Goal: Task Accomplishment & Management: Complete application form

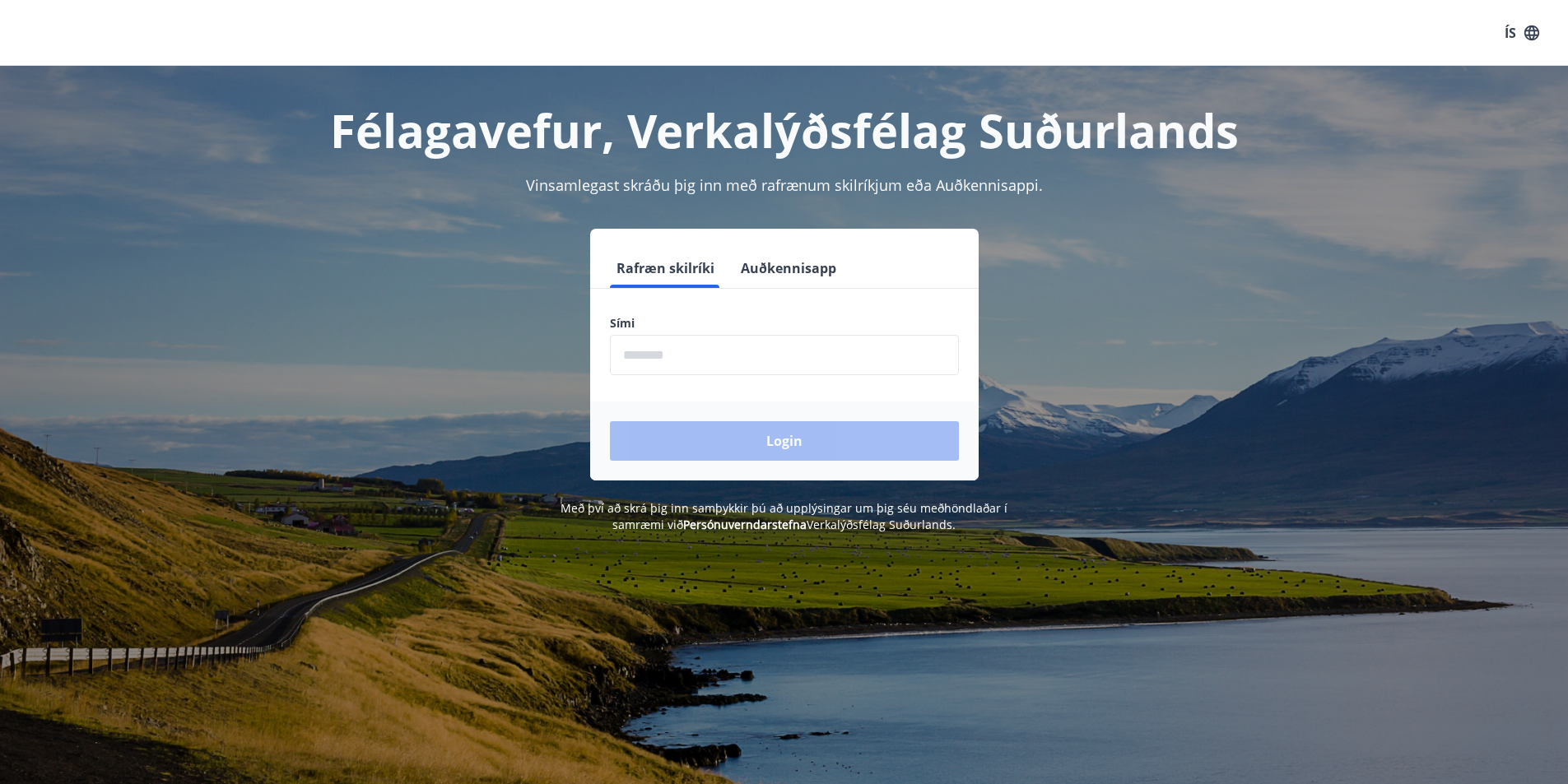
drag, startPoint x: 710, startPoint y: 331, endPoint x: 710, endPoint y: 354, distance: 23.0
click at [710, 334] on div "Sími ​" at bounding box center [784, 344] width 349 height 60
click at [710, 356] on input "phone" at bounding box center [784, 354] width 349 height 40
type input "********"
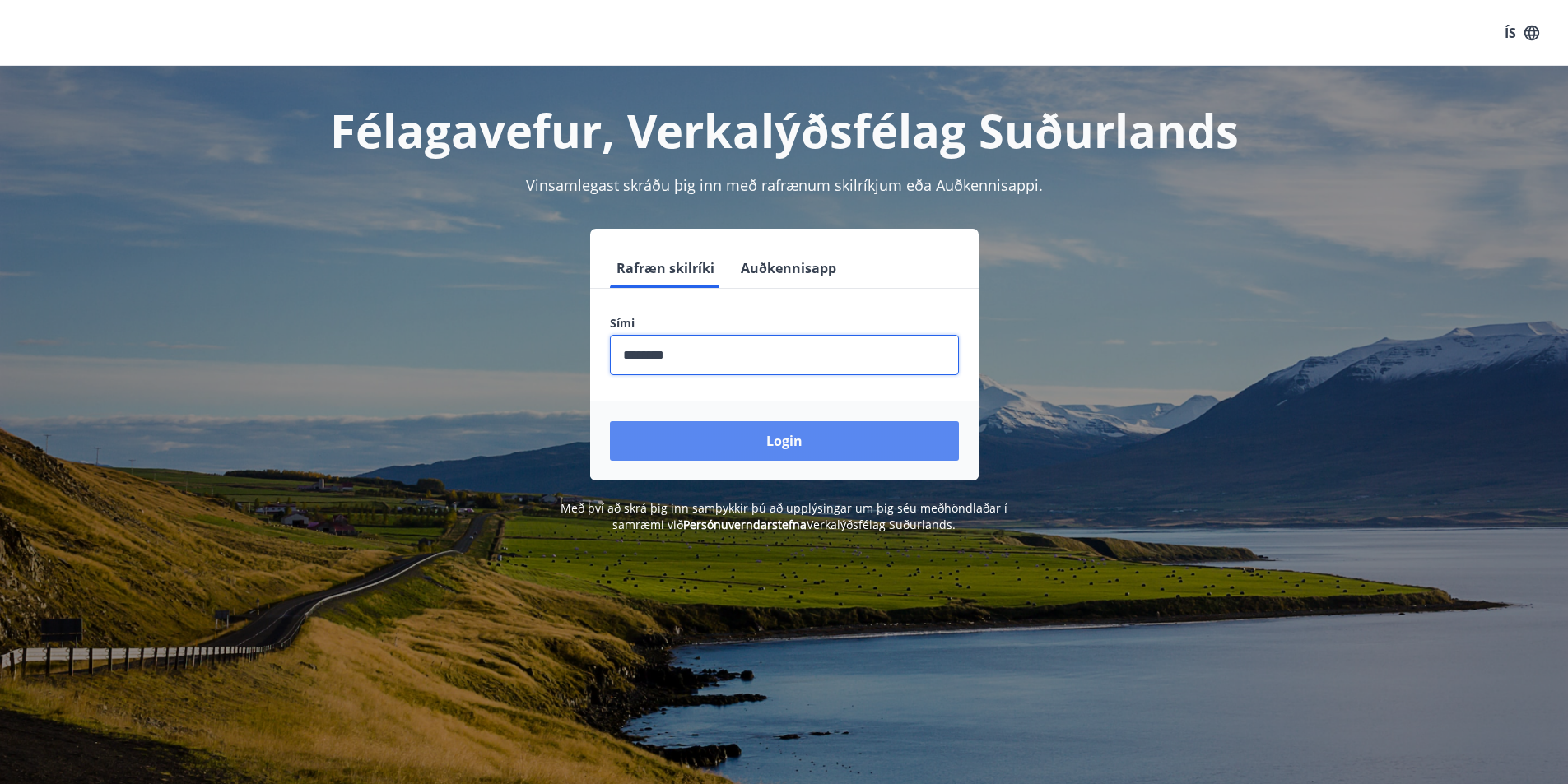
click at [795, 432] on button "Login" at bounding box center [784, 441] width 349 height 40
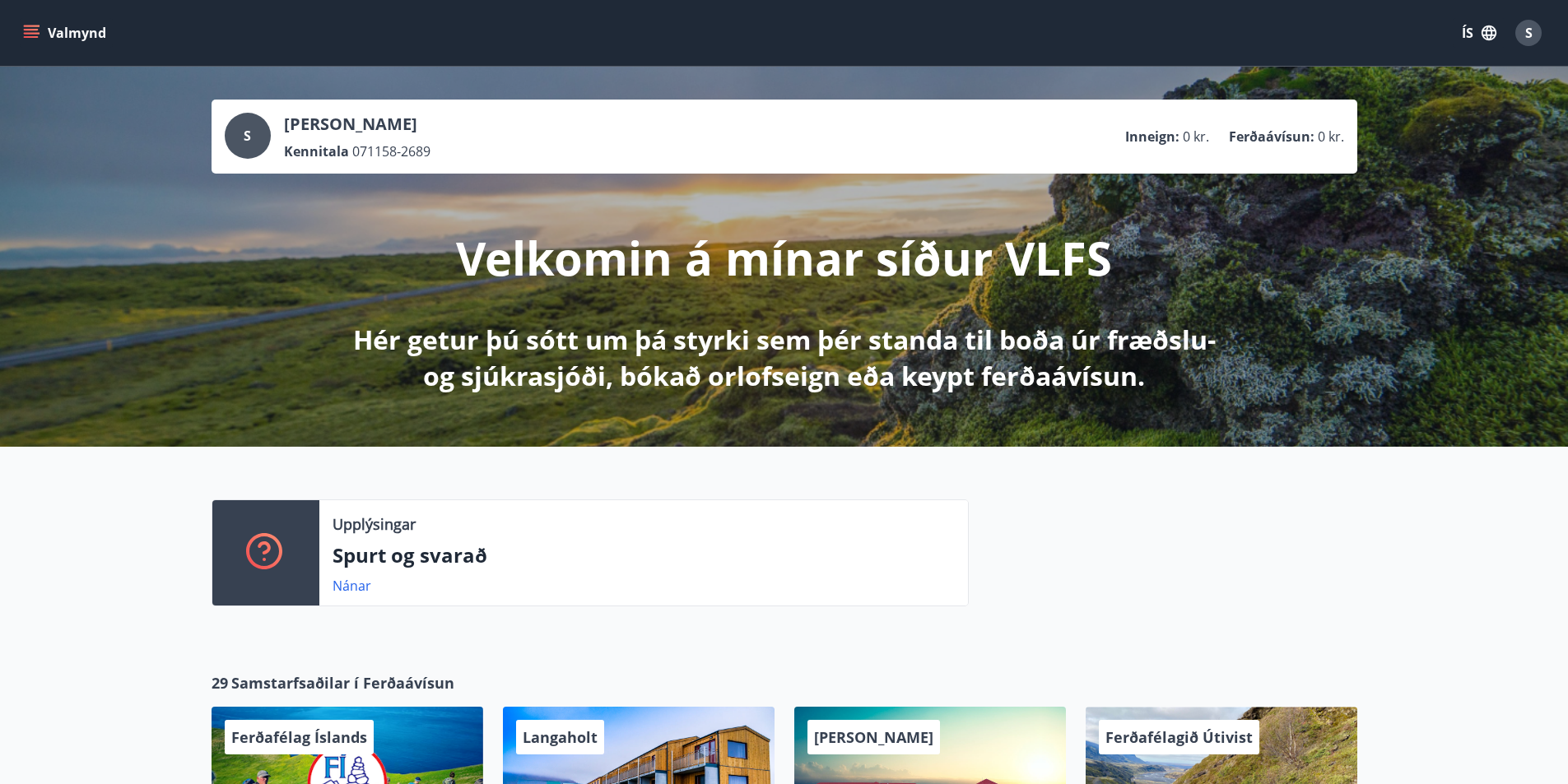
click at [30, 28] on icon "menu" at bounding box center [31, 32] width 16 height 16
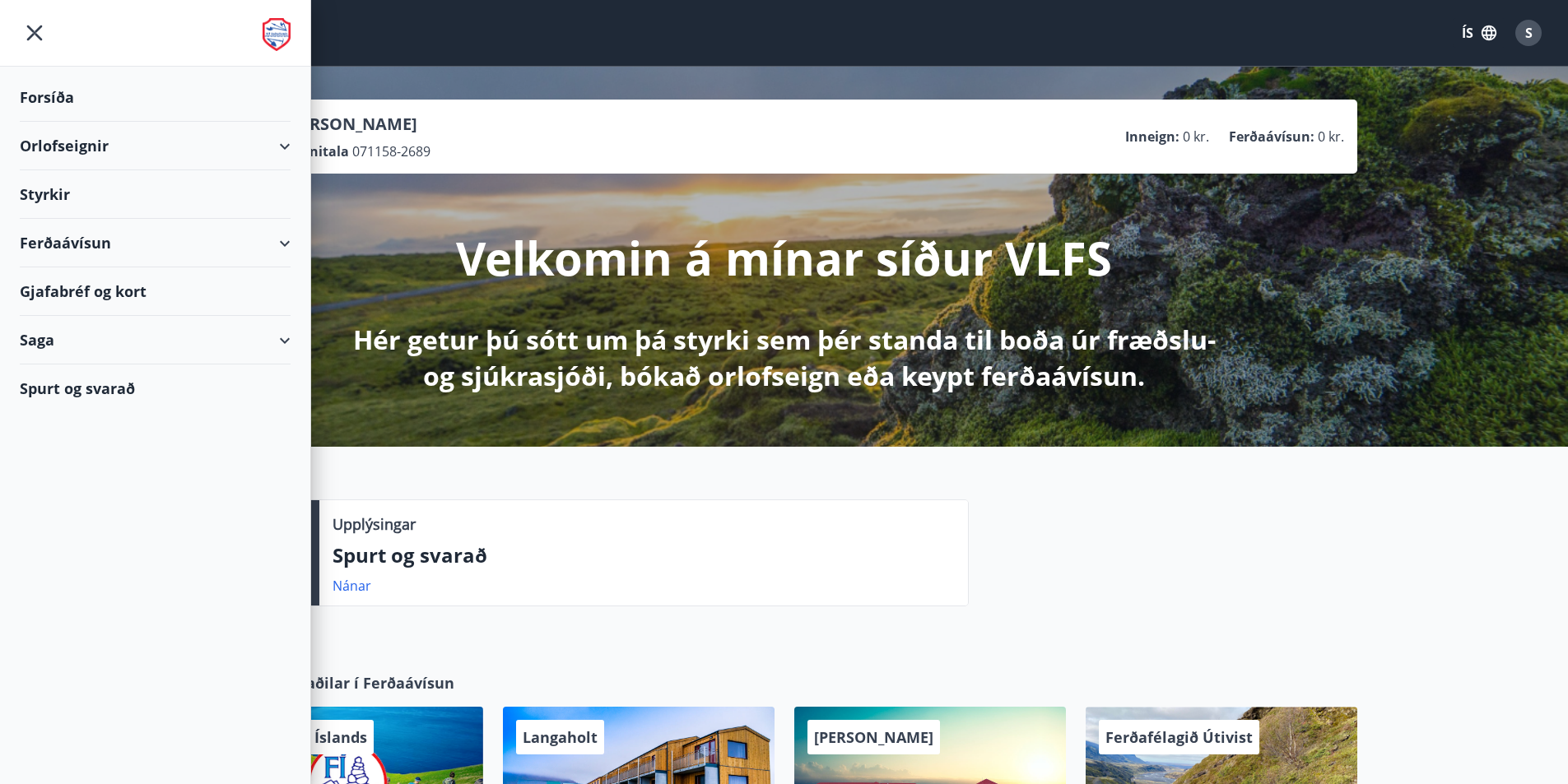
click at [58, 99] on div "Forsíða" at bounding box center [155, 97] width 271 height 49
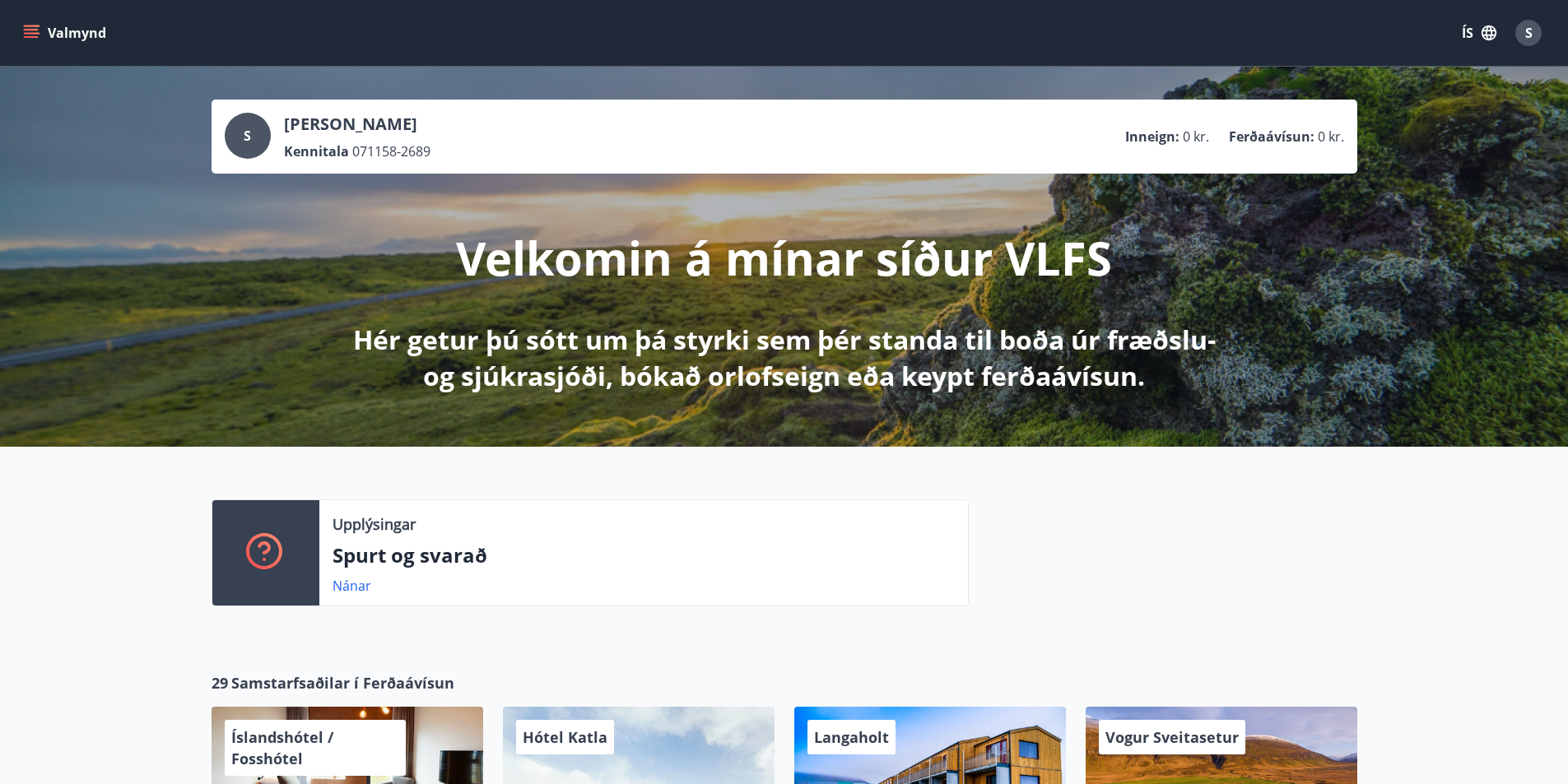
click at [30, 32] on icon "menu" at bounding box center [31, 32] width 16 height 16
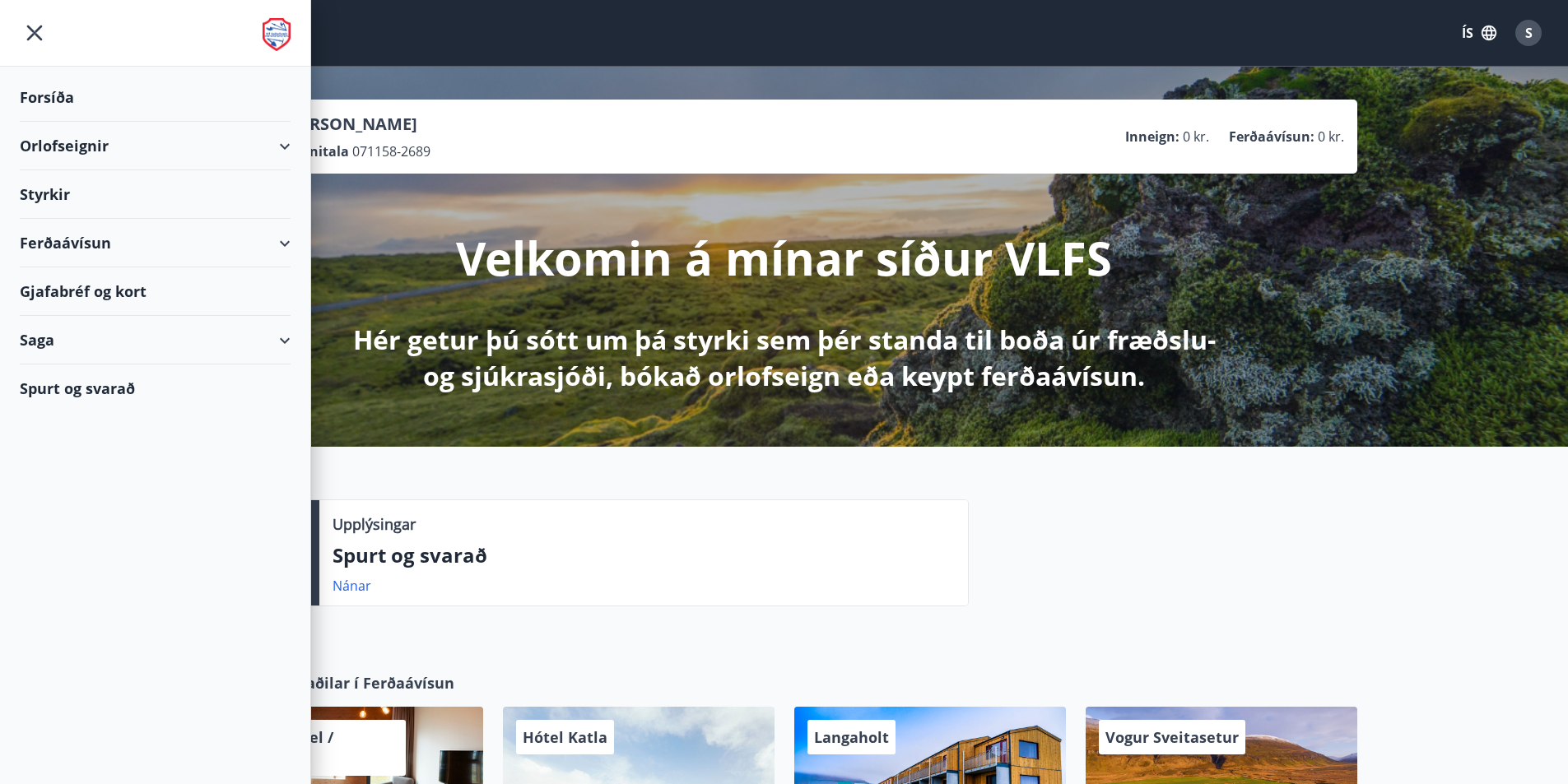
click at [42, 190] on div "Styrkir" at bounding box center [155, 194] width 271 height 49
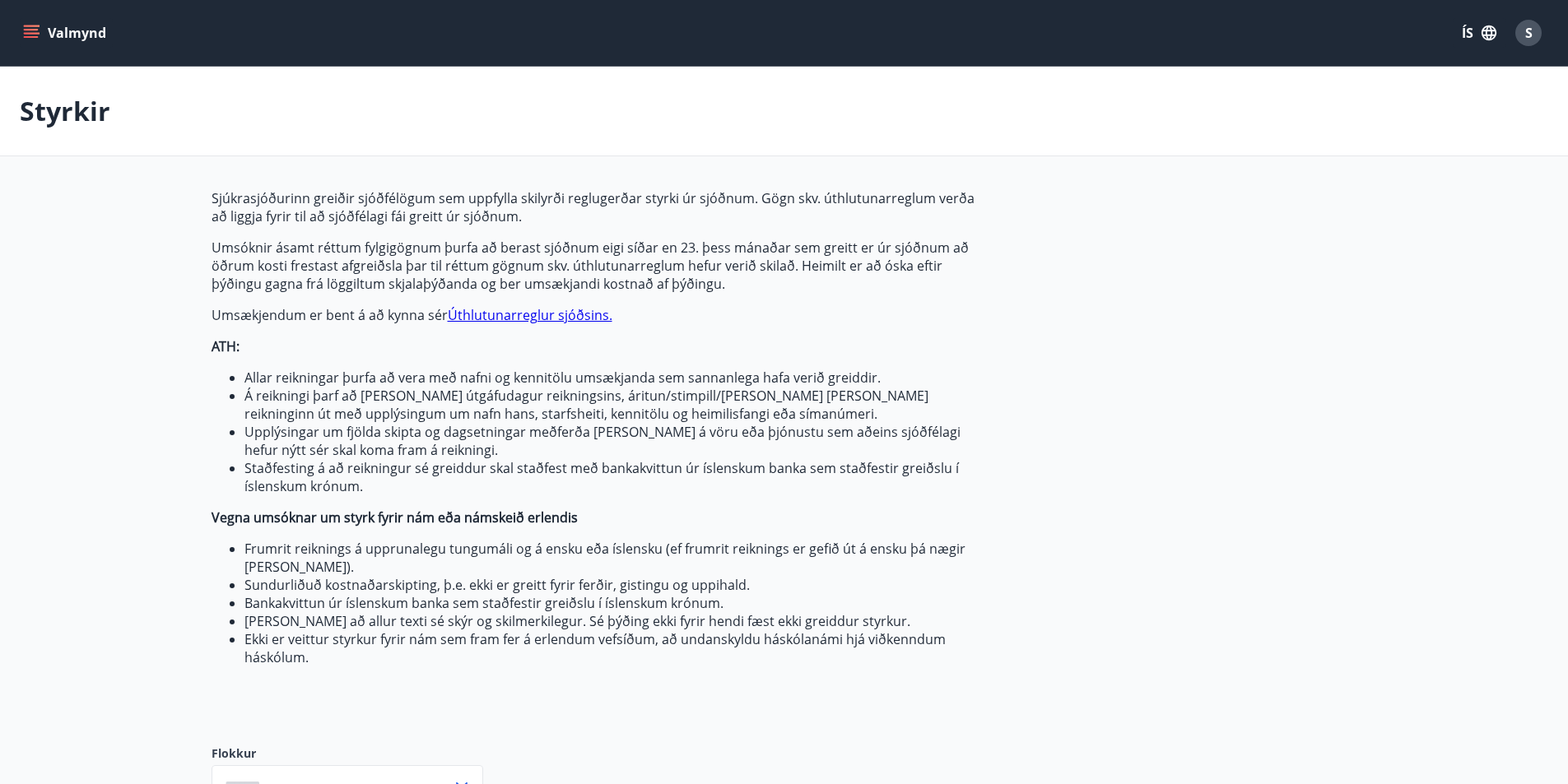
type input "***"
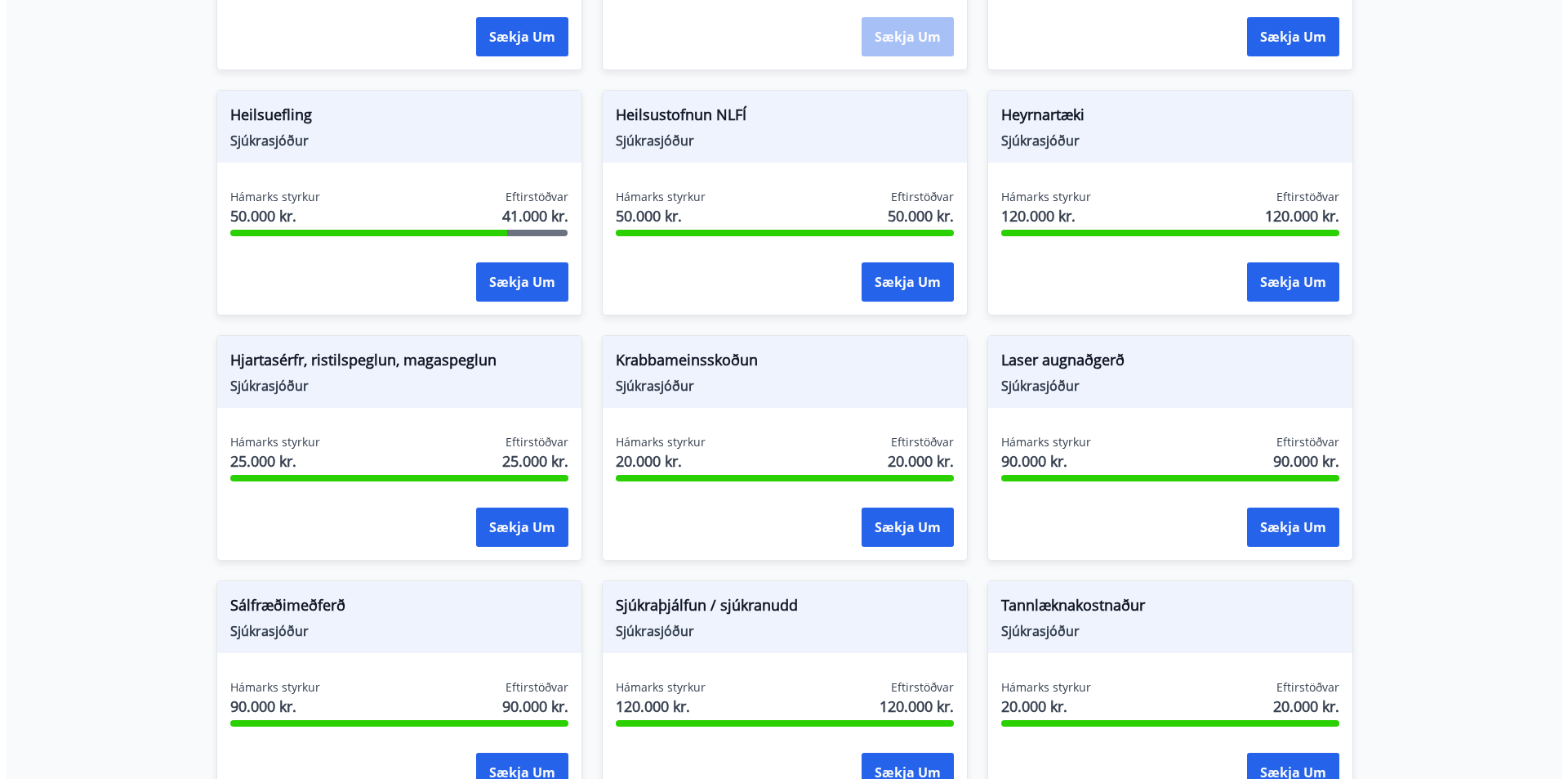
scroll to position [1062, 0]
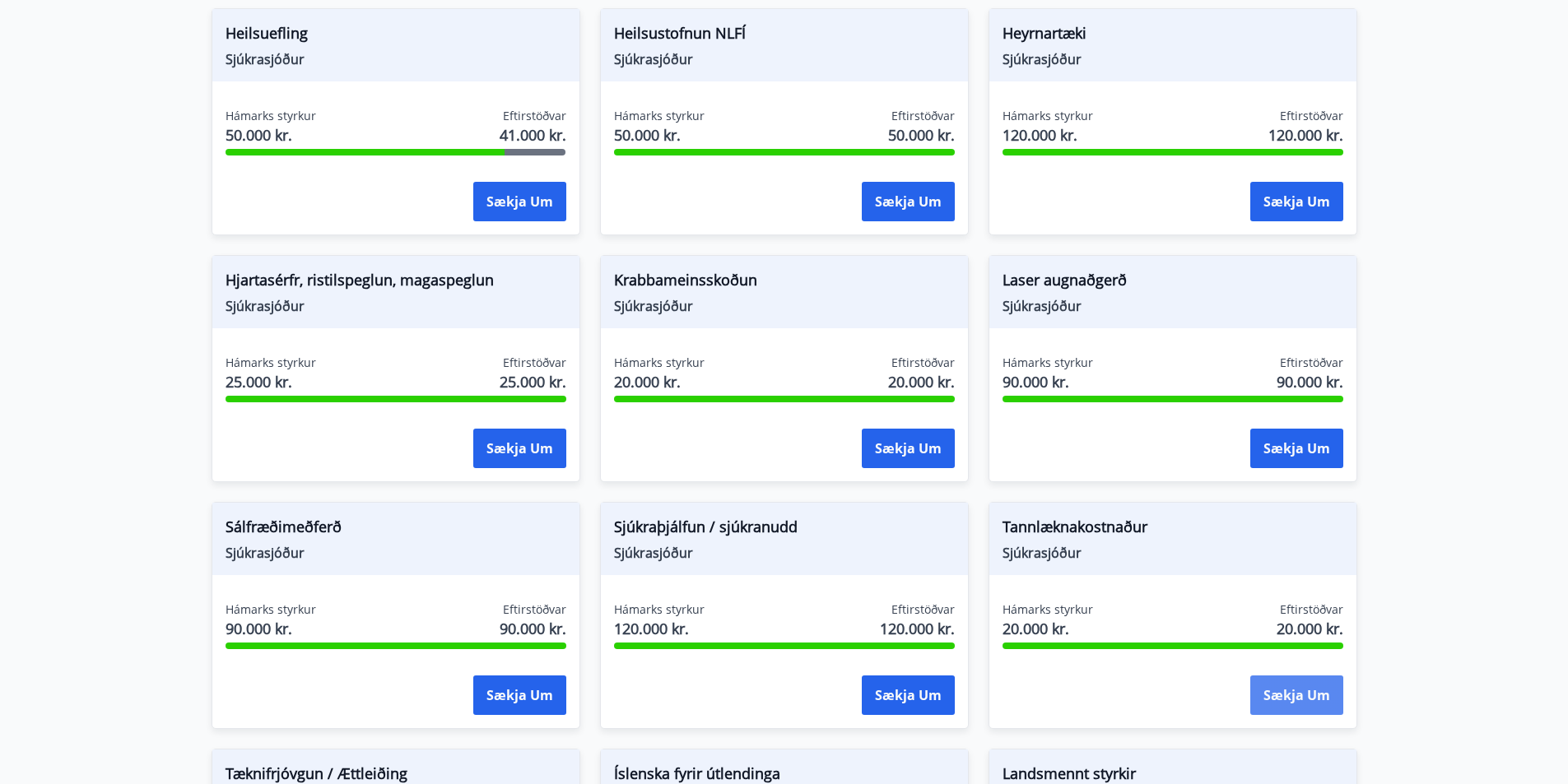
click at [1308, 694] on button "Sækja um" at bounding box center [1296, 695] width 93 height 40
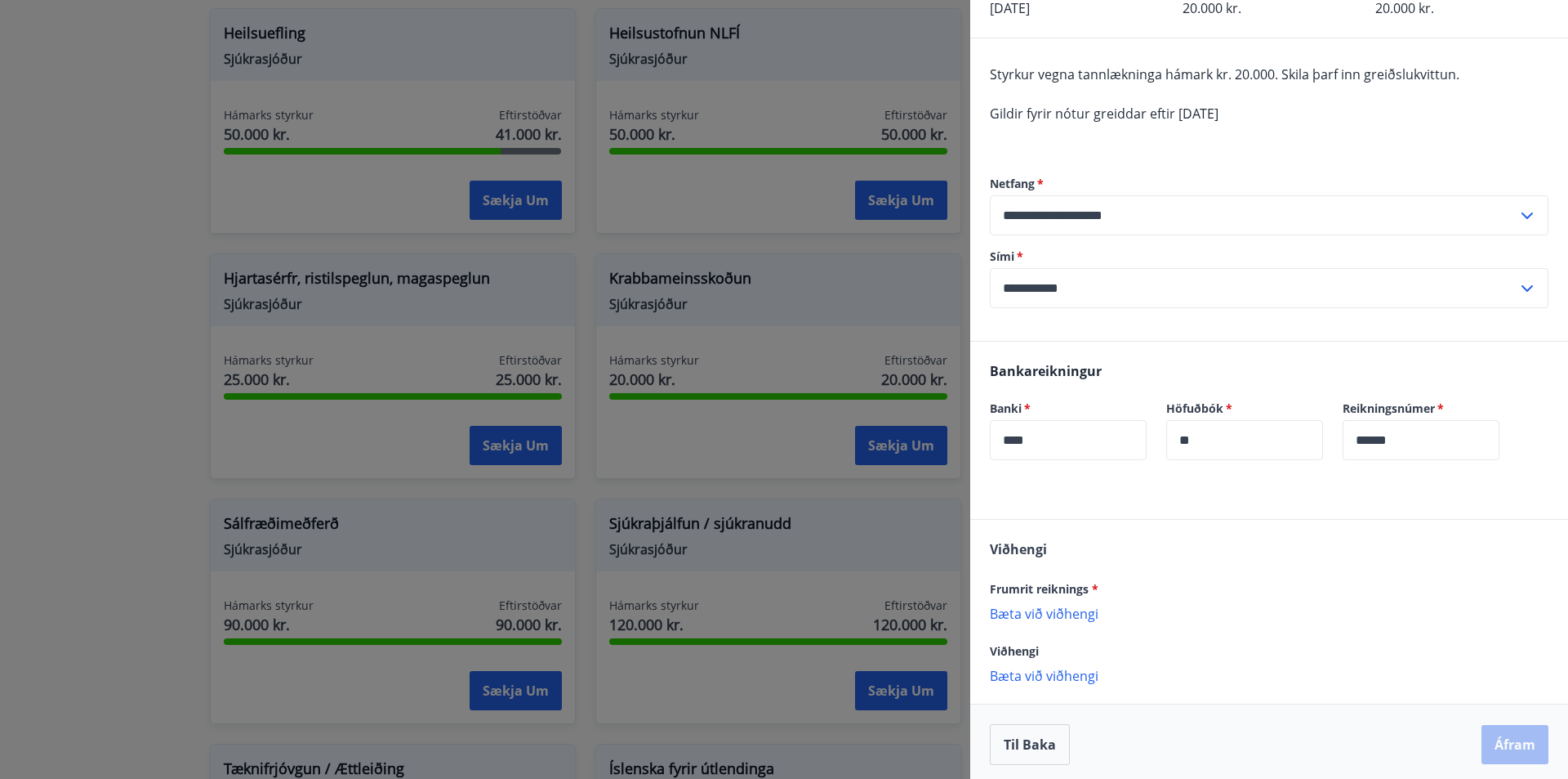
scroll to position [113, 0]
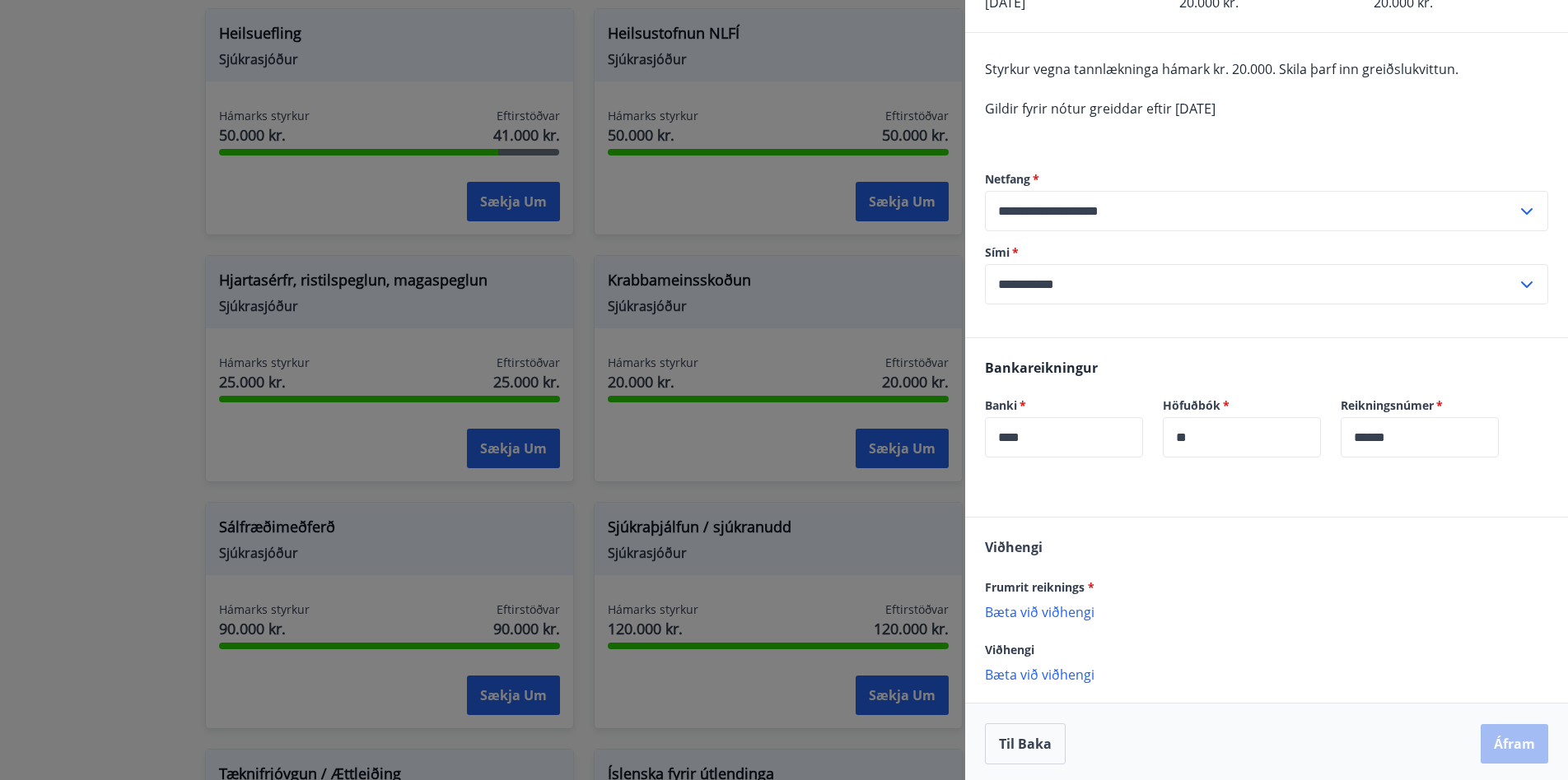
click at [1073, 612] on p "Bæta við viðhengi" at bounding box center [1266, 612] width 563 height 16
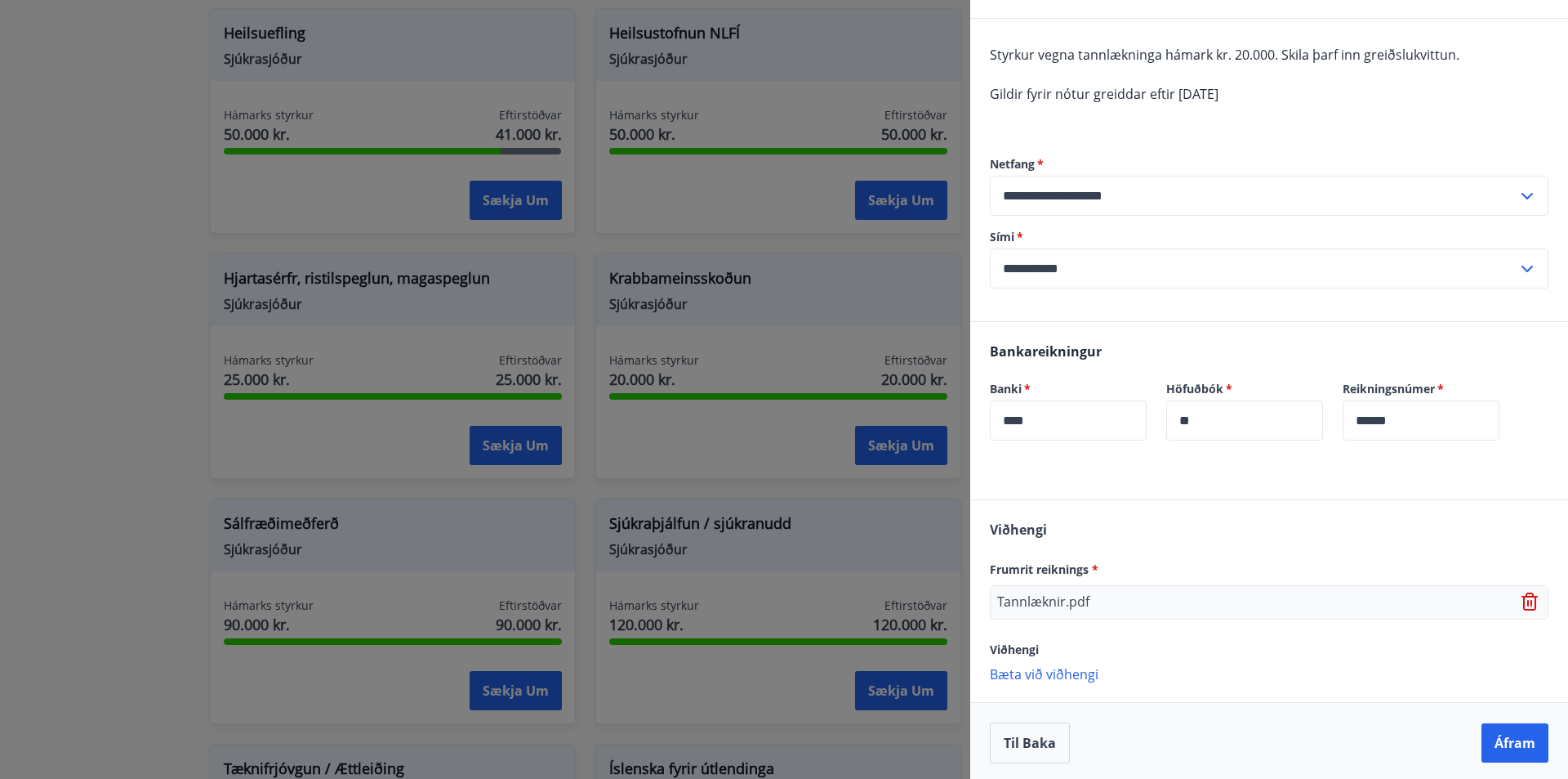
scroll to position [131, 0]
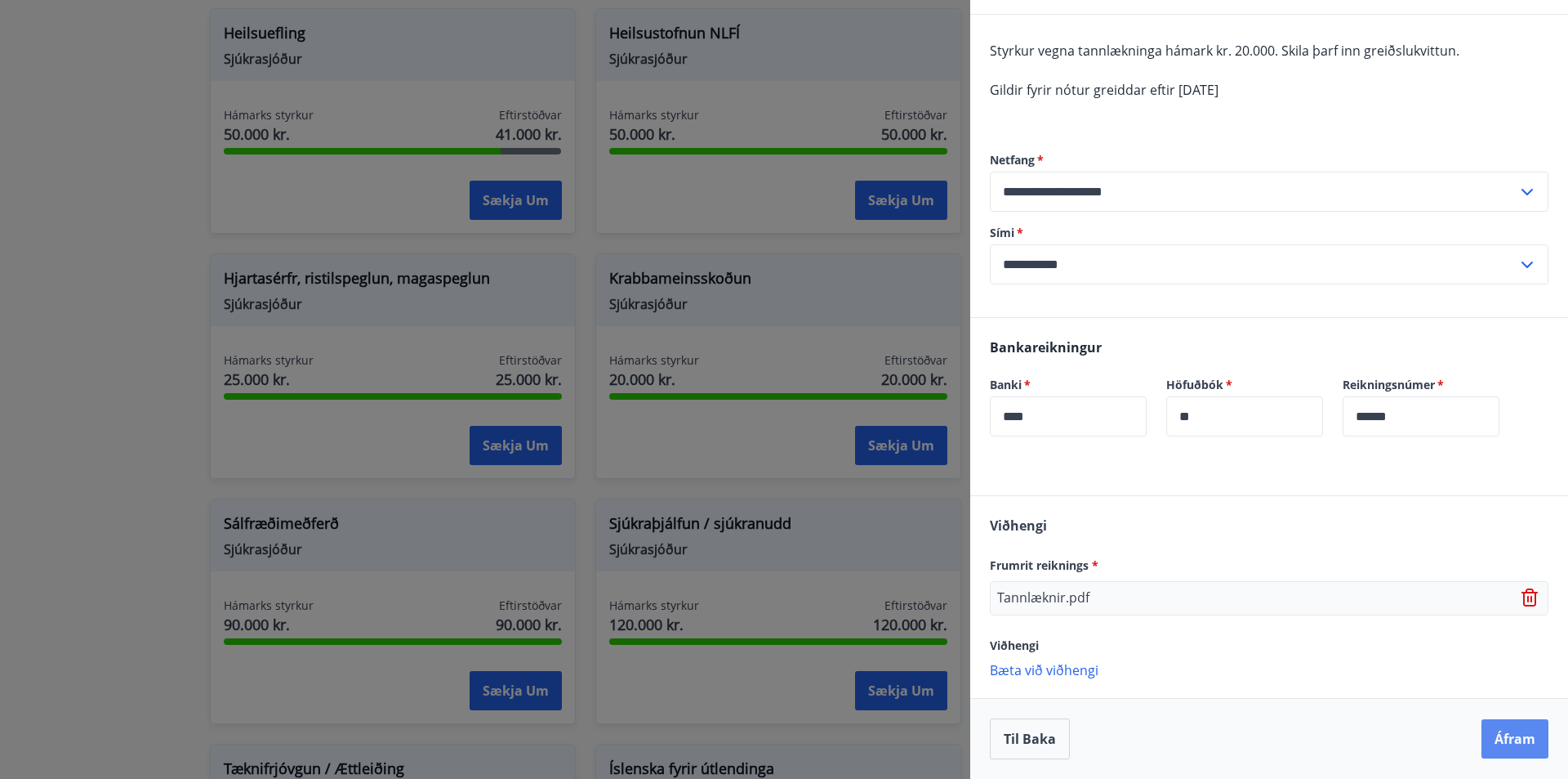
click at [1510, 741] on button "Áfram" at bounding box center [1514, 739] width 67 height 39
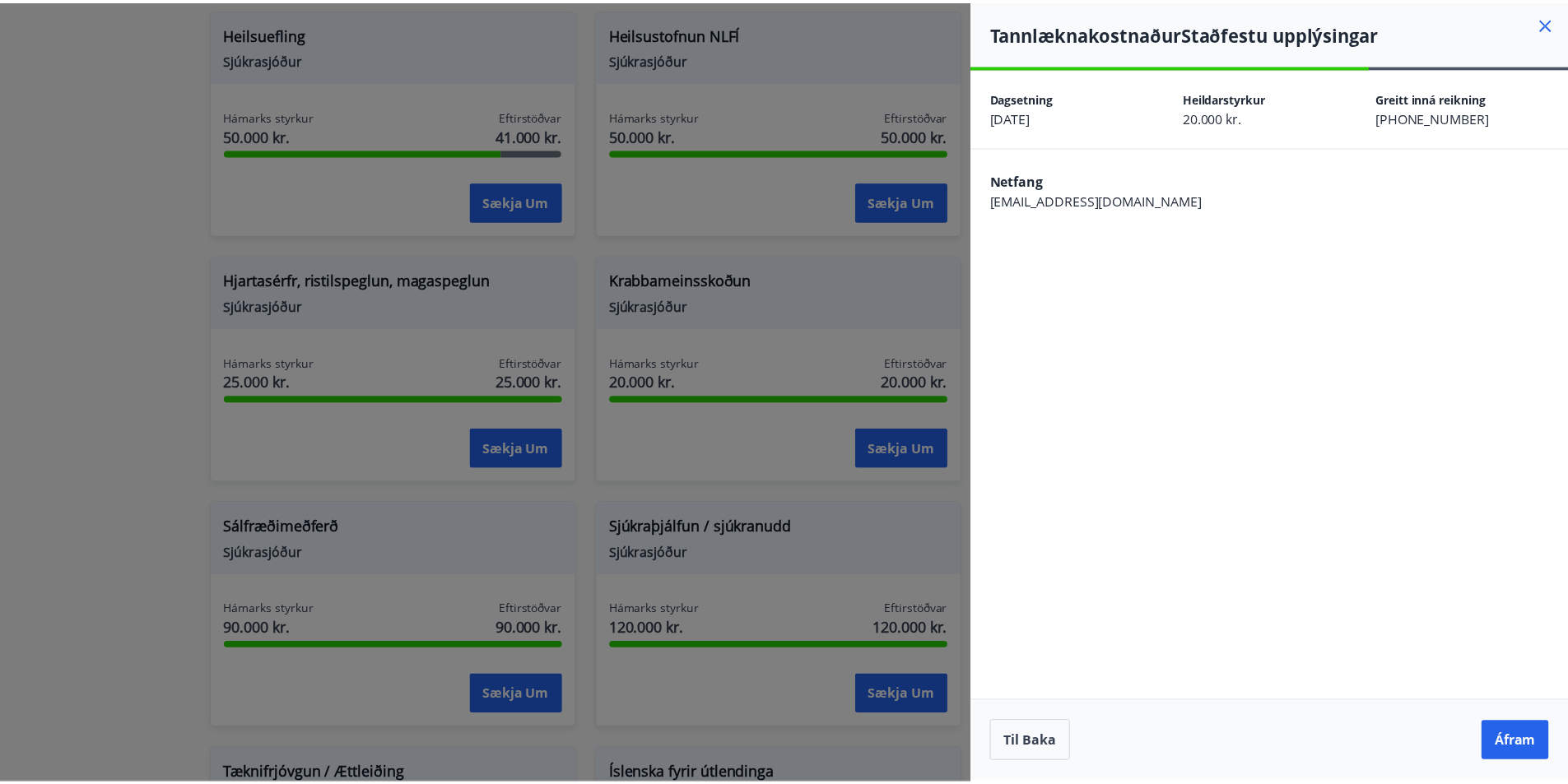
scroll to position [0, 0]
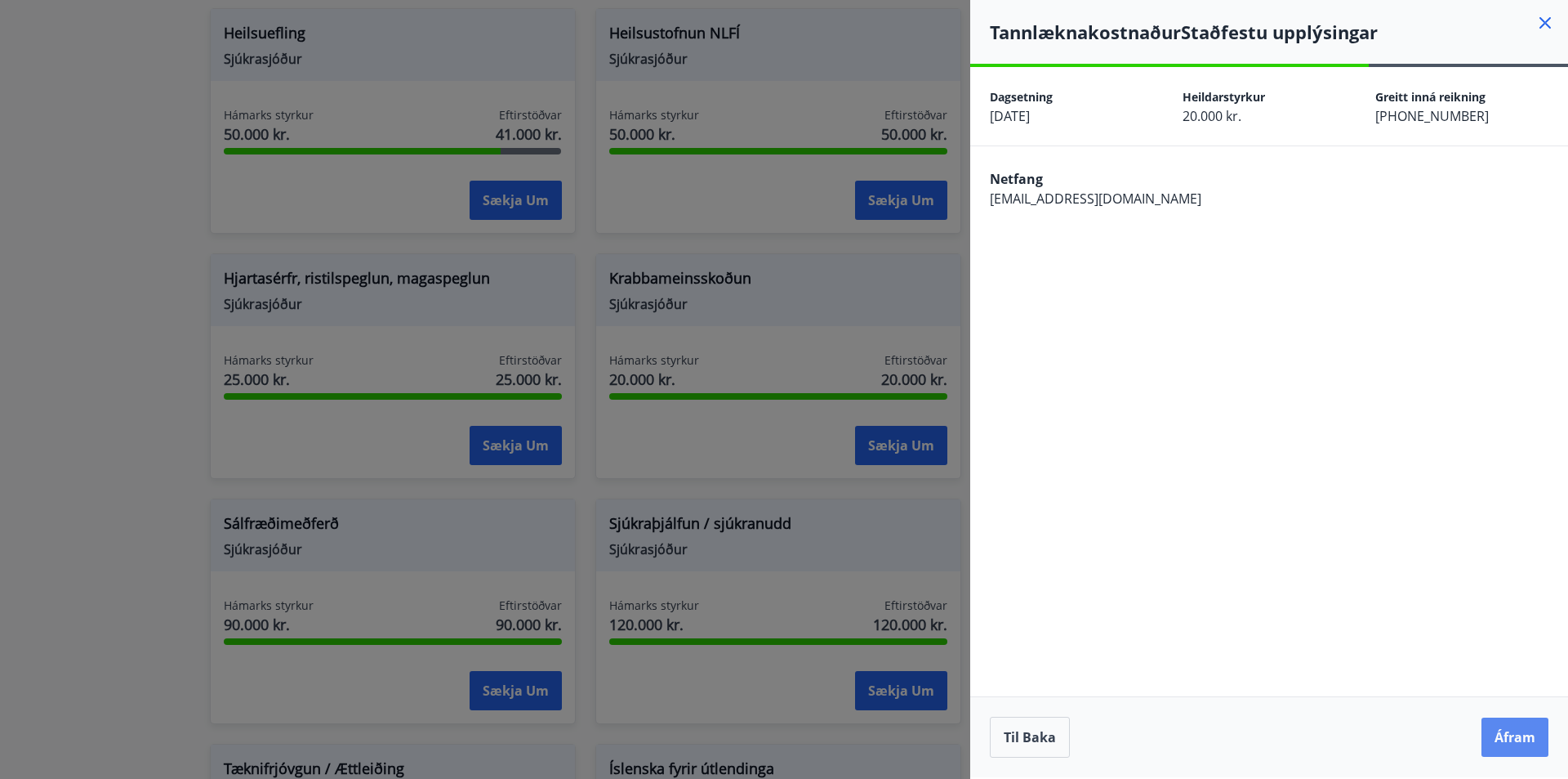
click at [1511, 733] on button "Áfram" at bounding box center [1514, 737] width 67 height 39
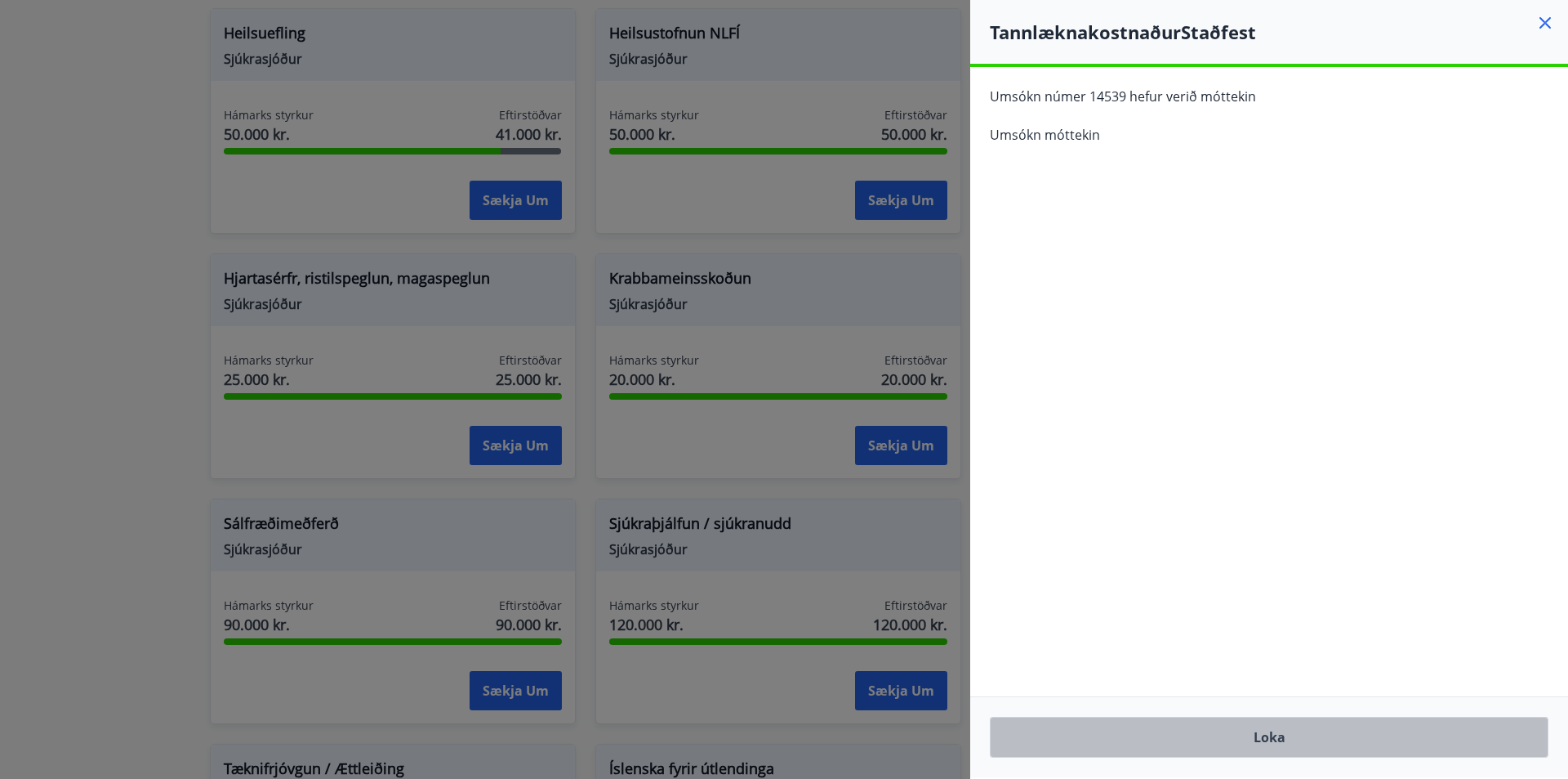
click at [1363, 751] on button "Loka" at bounding box center [1270, 737] width 559 height 41
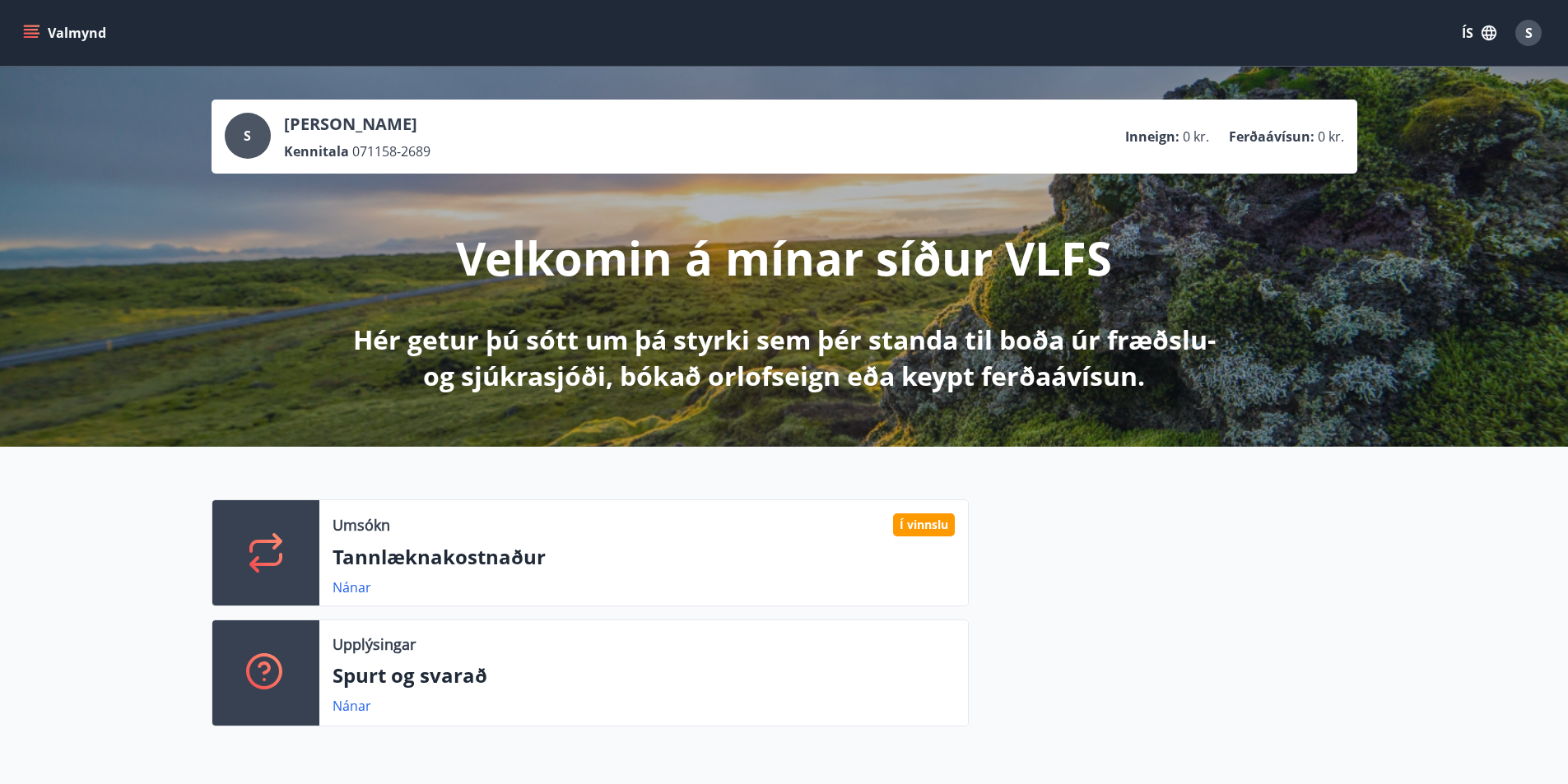
click at [1529, 34] on span "S" at bounding box center [1528, 33] width 7 height 18
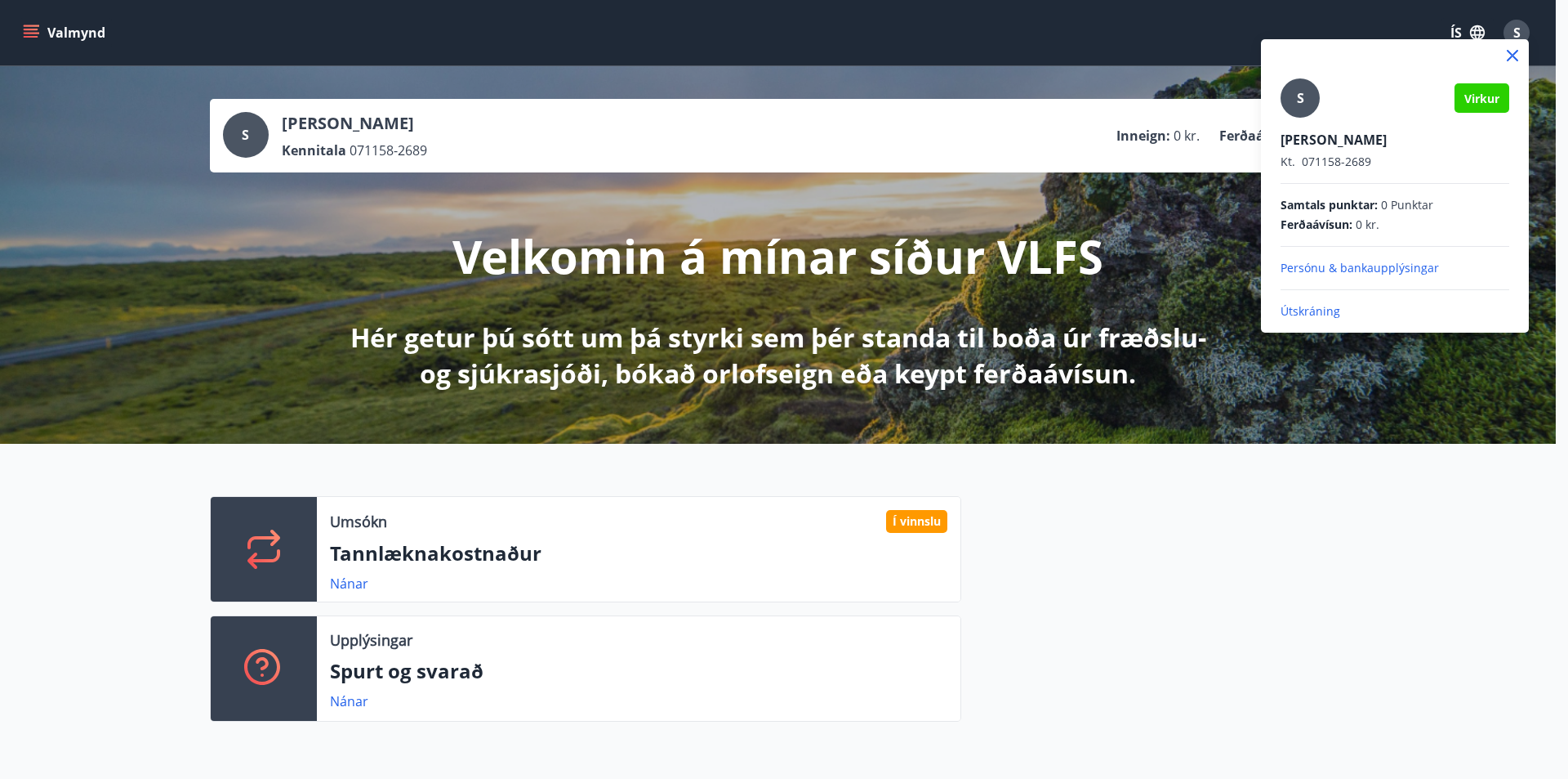
click at [1320, 309] on p "Útskráning" at bounding box center [1395, 311] width 229 height 16
